Goal: Check status: Check status

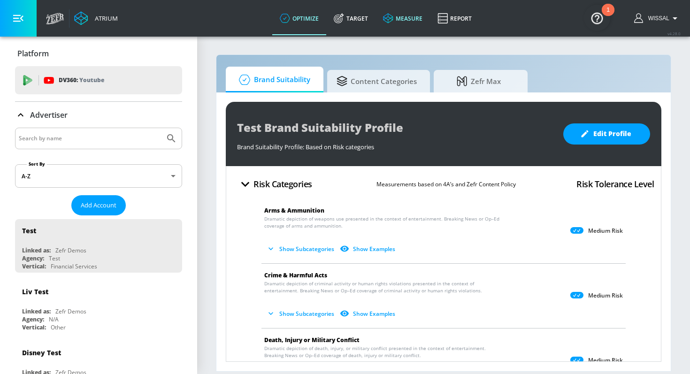
click at [412, 25] on link "measure" at bounding box center [402, 18] width 54 height 34
